Goal: Task Accomplishment & Management: Complete application form

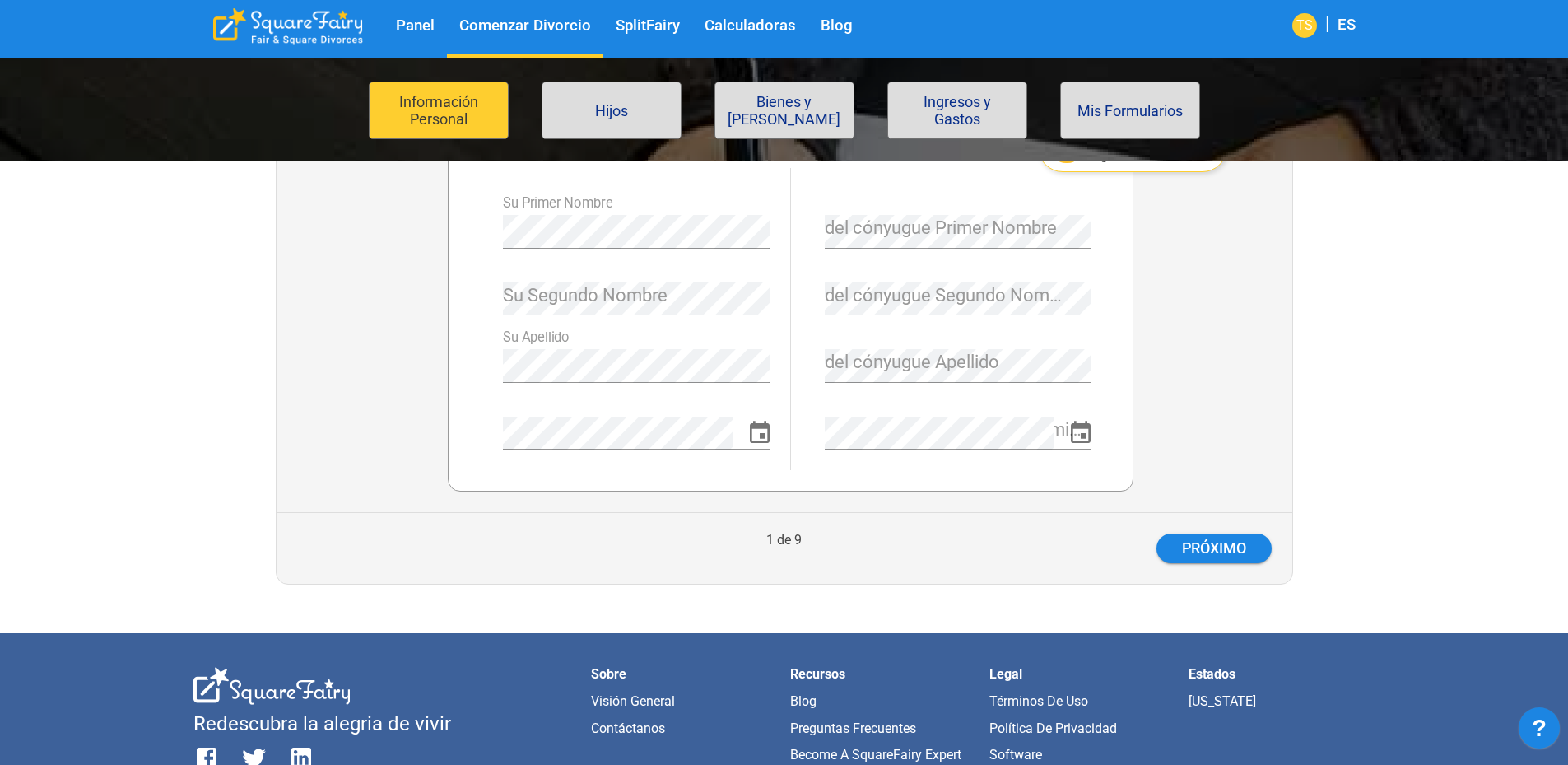
scroll to position [445, 0]
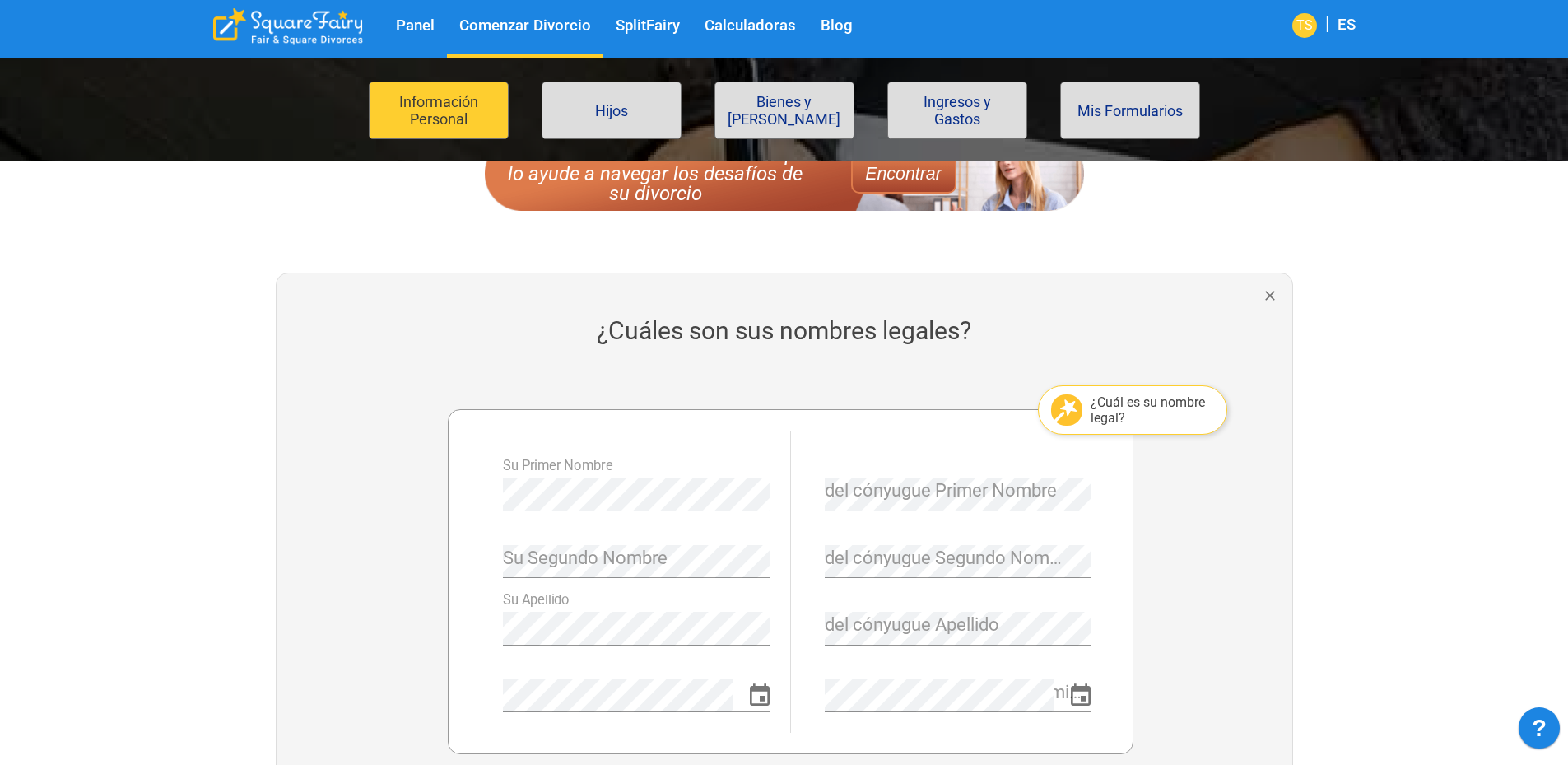
scroll to position [280, 0]
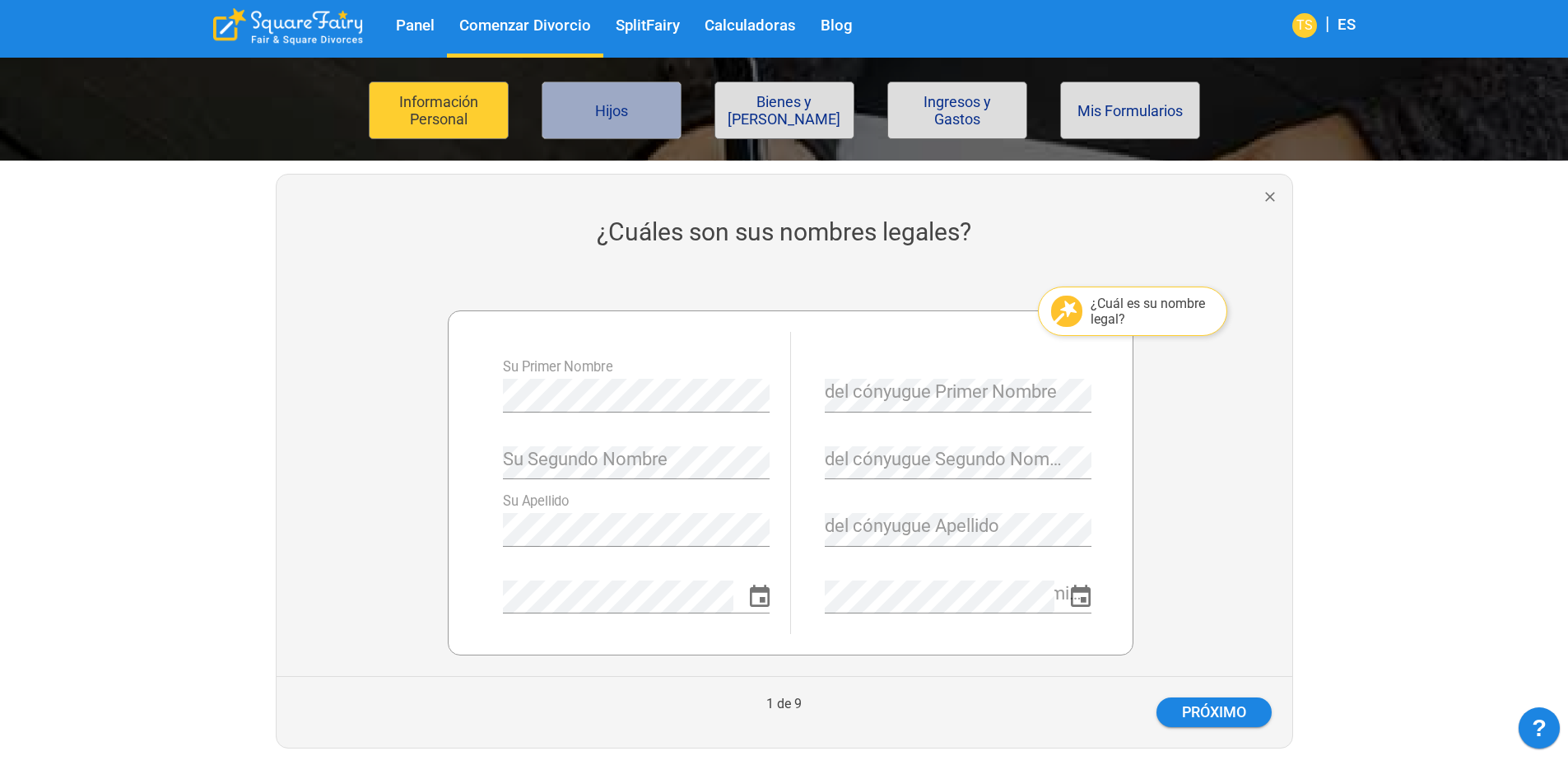
click at [584, 115] on button "Hijos" at bounding box center [611, 110] width 140 height 57
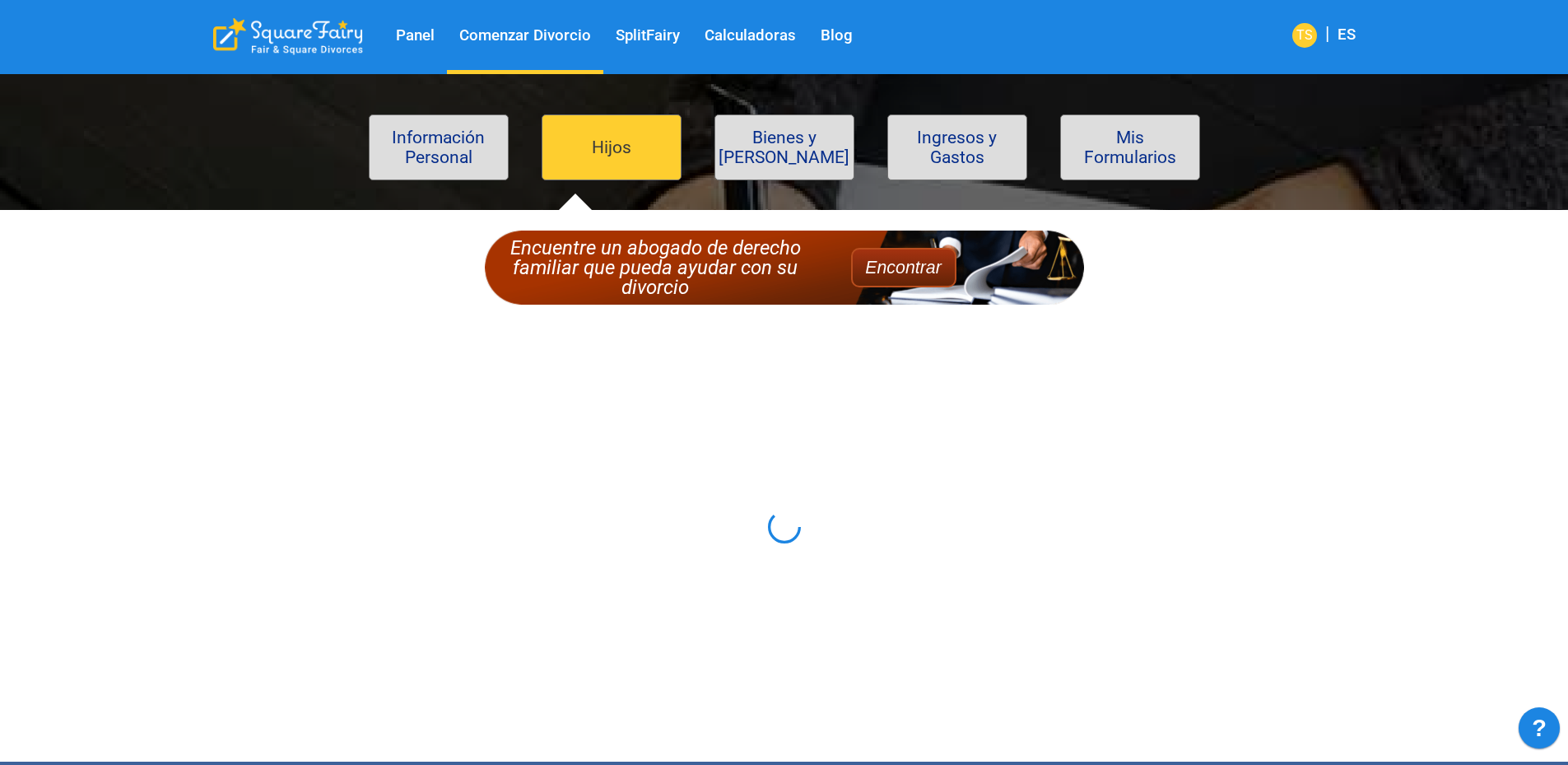
scroll to position [82, 0]
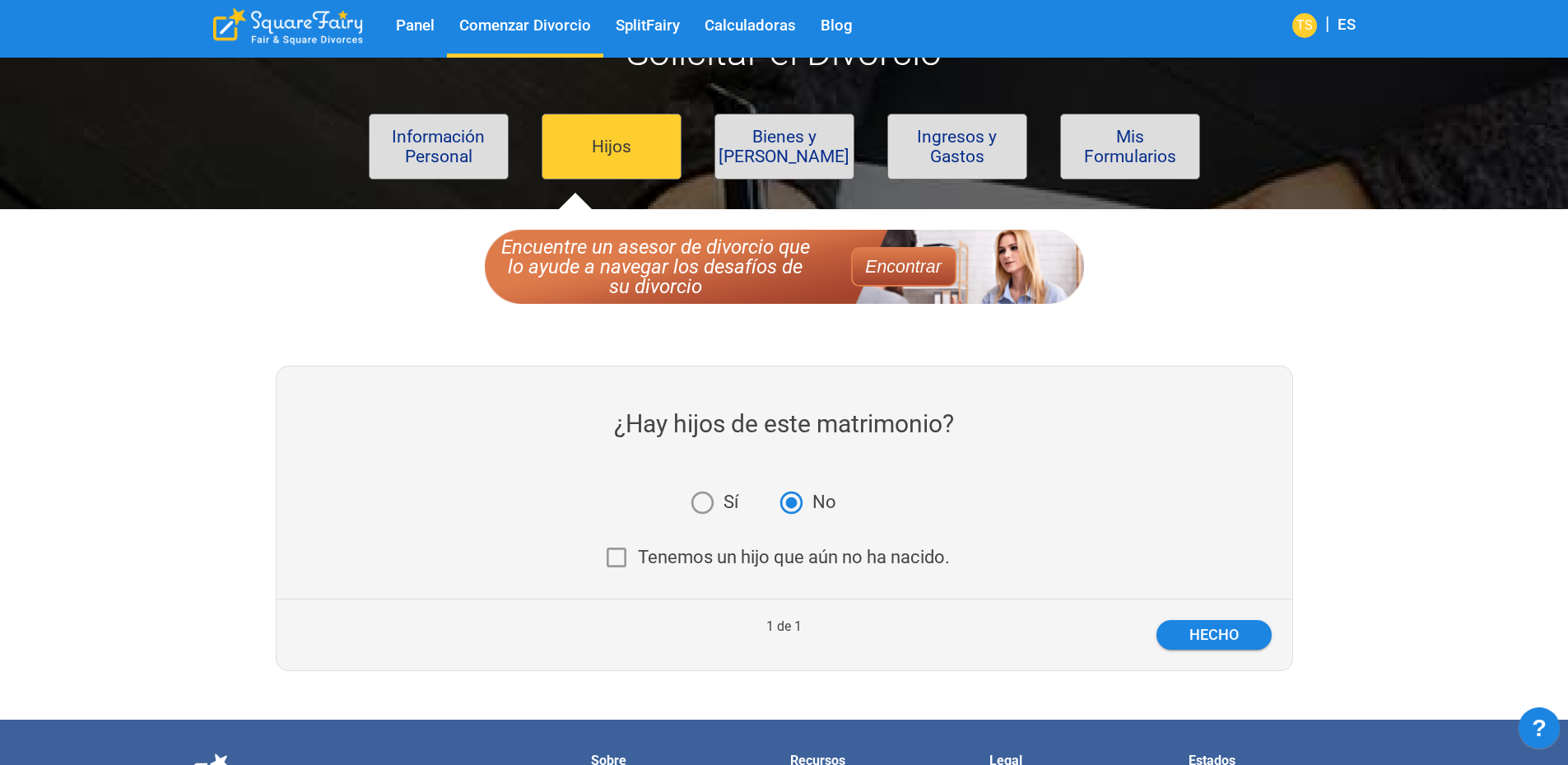
click at [927, 151] on button "Ingresos y Gastos" at bounding box center [957, 147] width 140 height 65
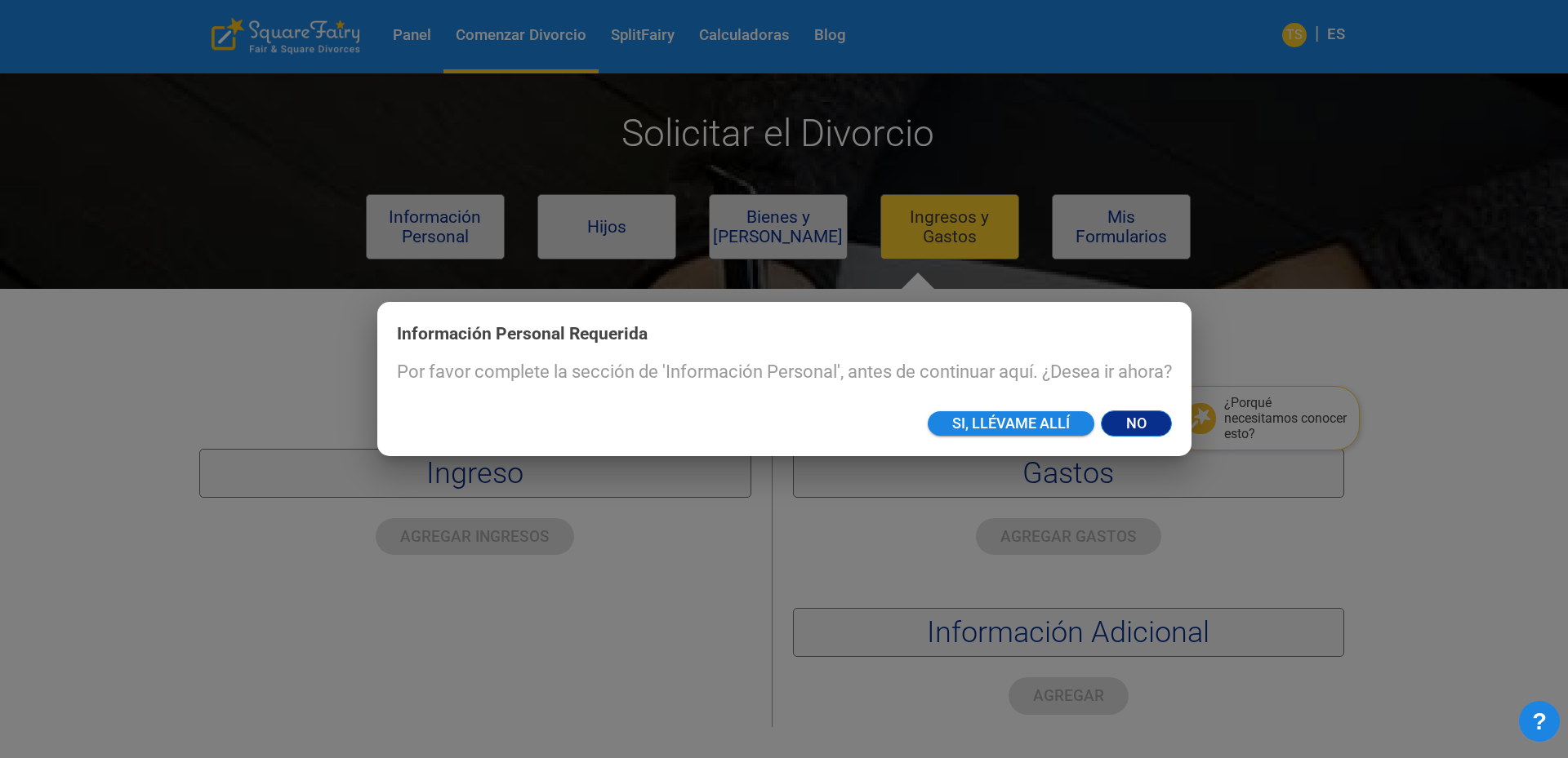
click at [1148, 419] on button "No" at bounding box center [1136, 423] width 71 height 27
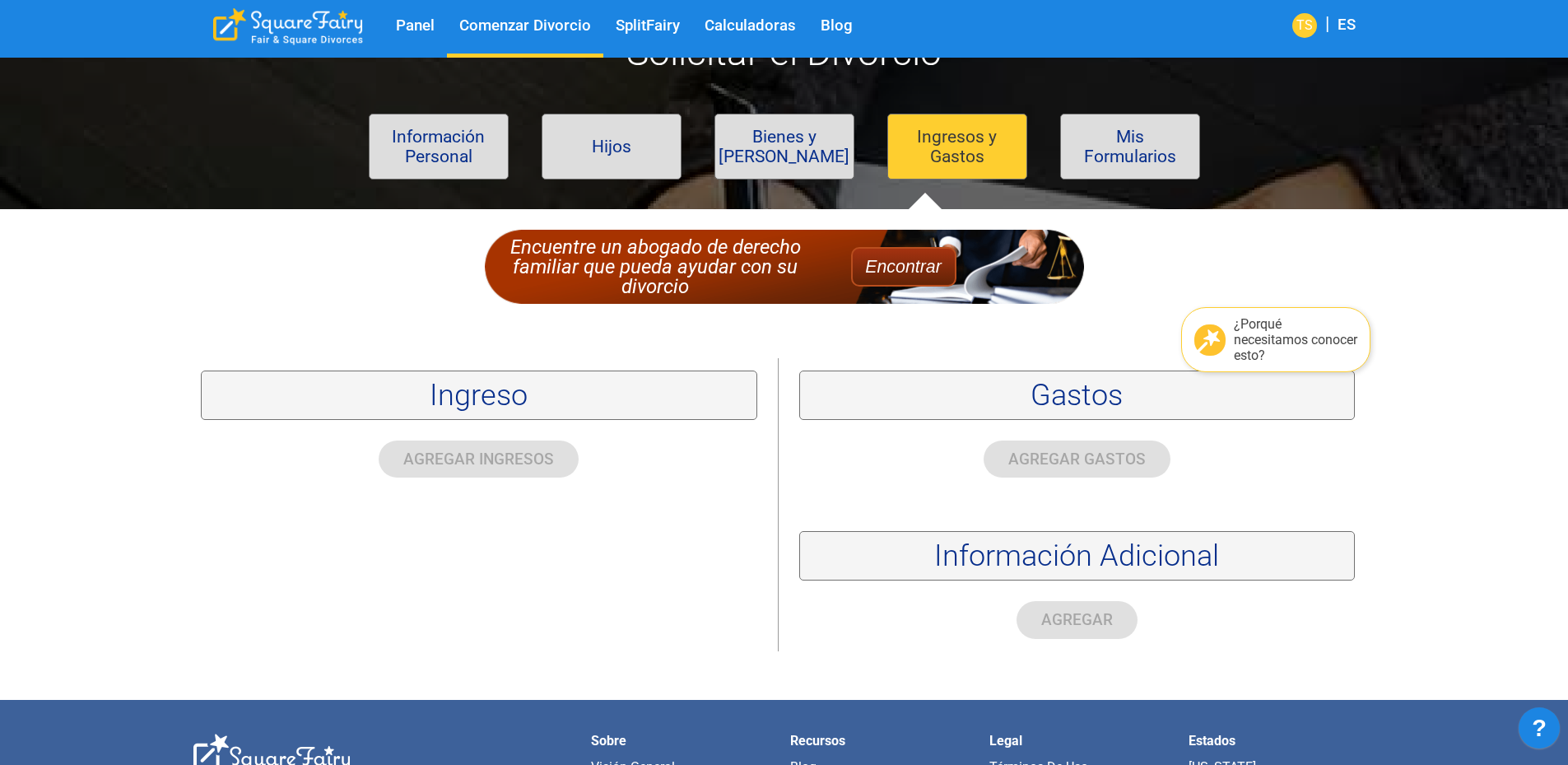
click at [1126, 169] on button "Mis Formularios" at bounding box center [1129, 147] width 140 height 65
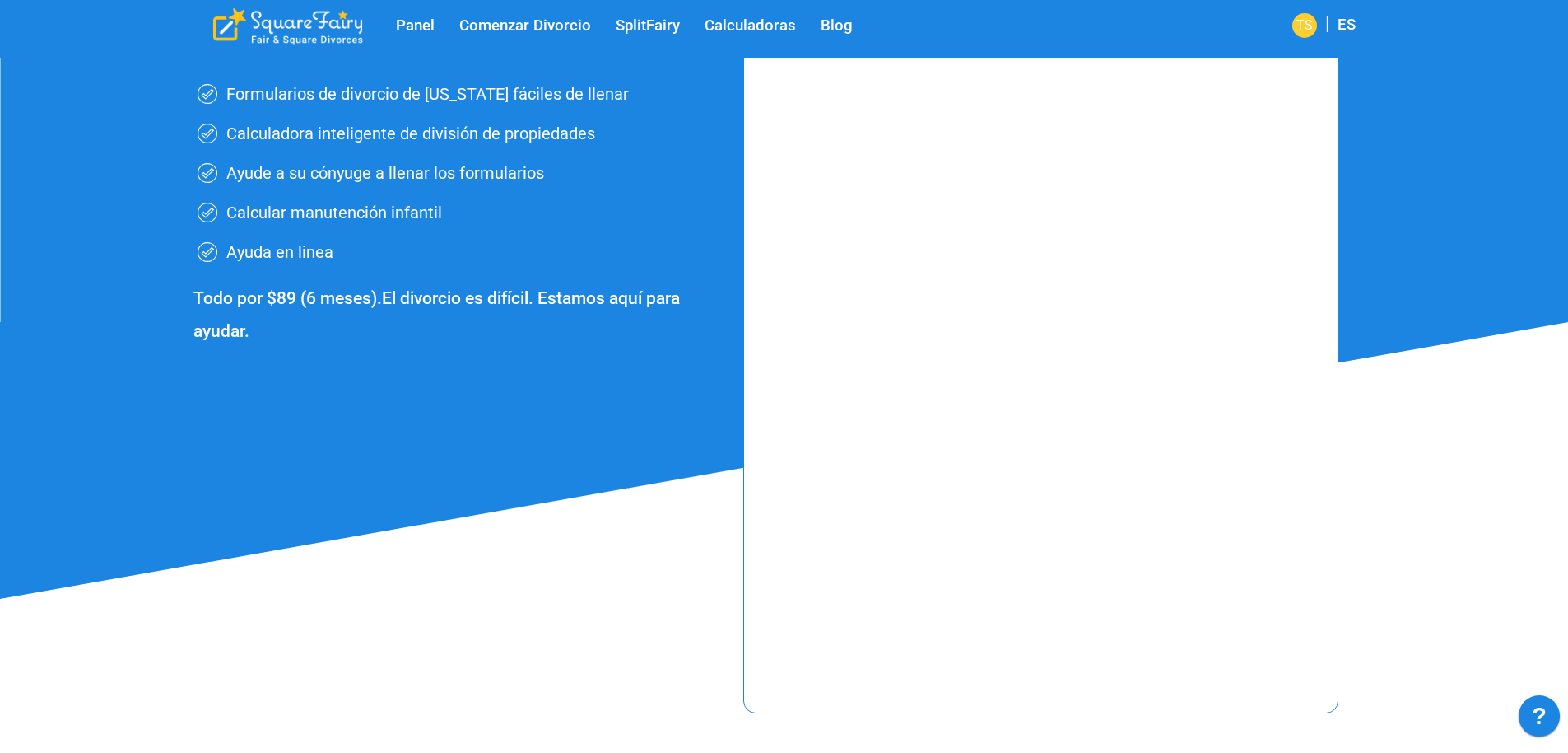
scroll to position [247, 0]
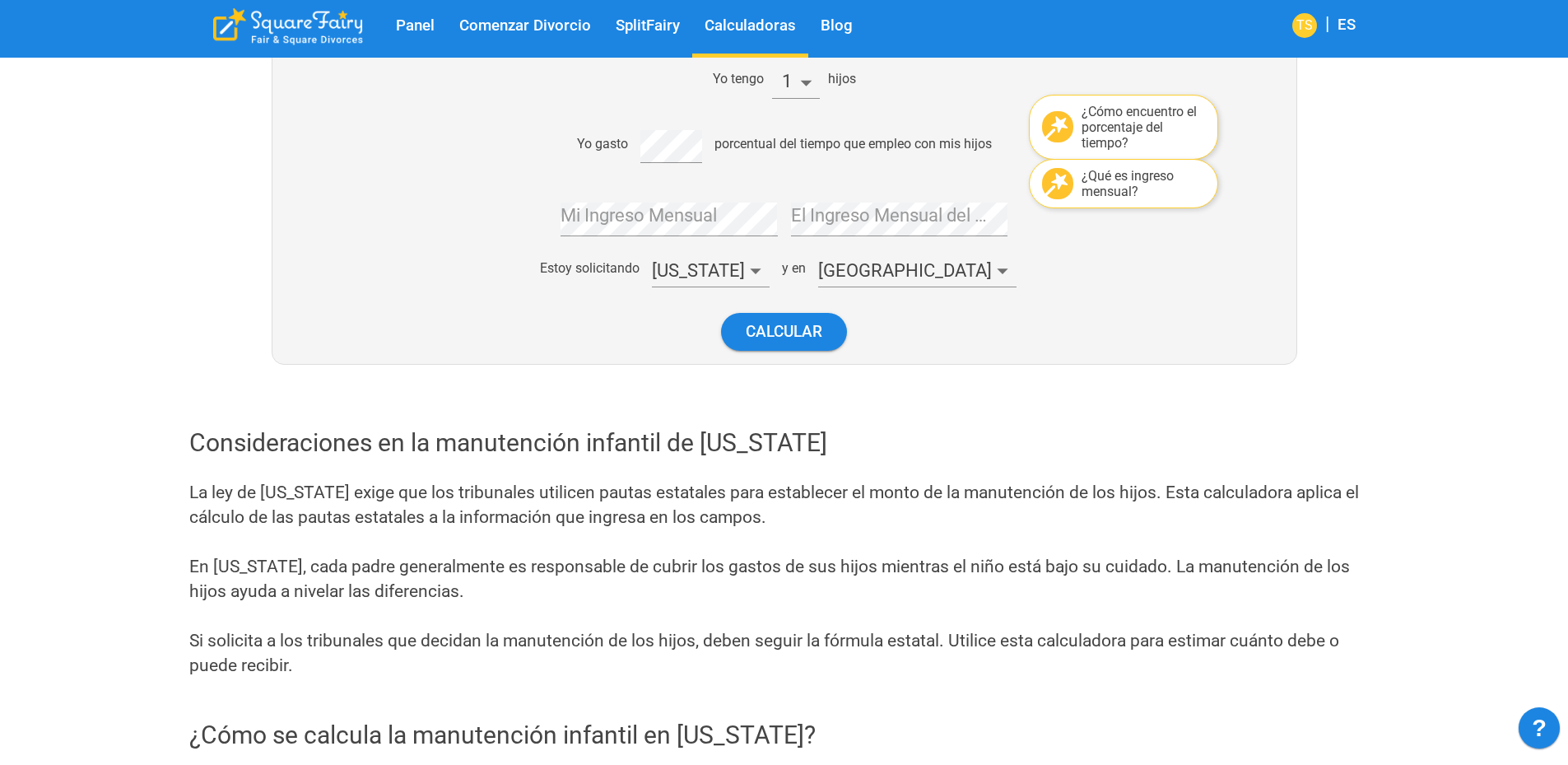
scroll to position [412, 0]
